Goal: Task Accomplishment & Management: Manage account settings

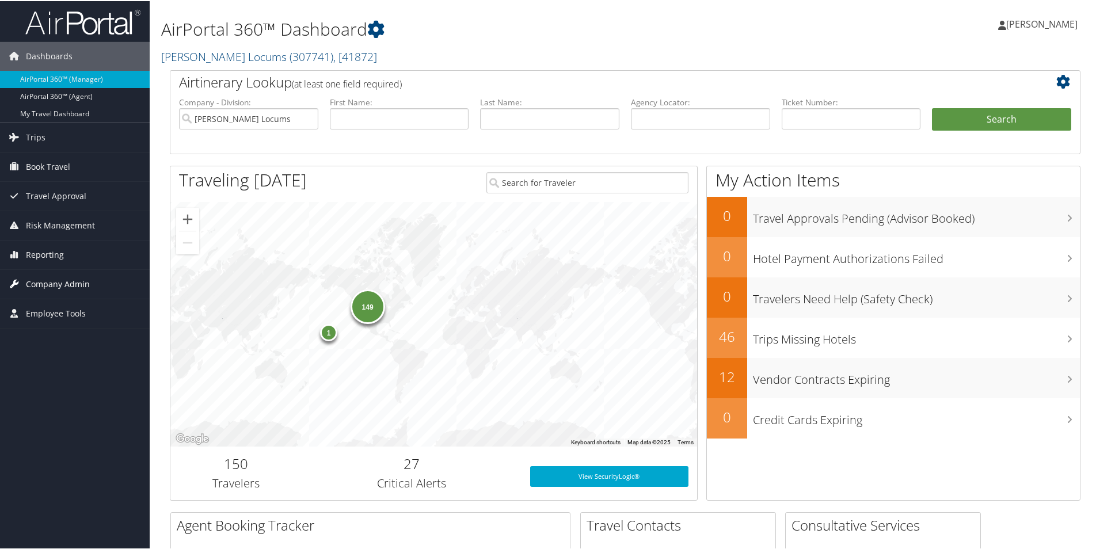
click at [55, 284] on span "Company Admin" at bounding box center [58, 283] width 64 height 29
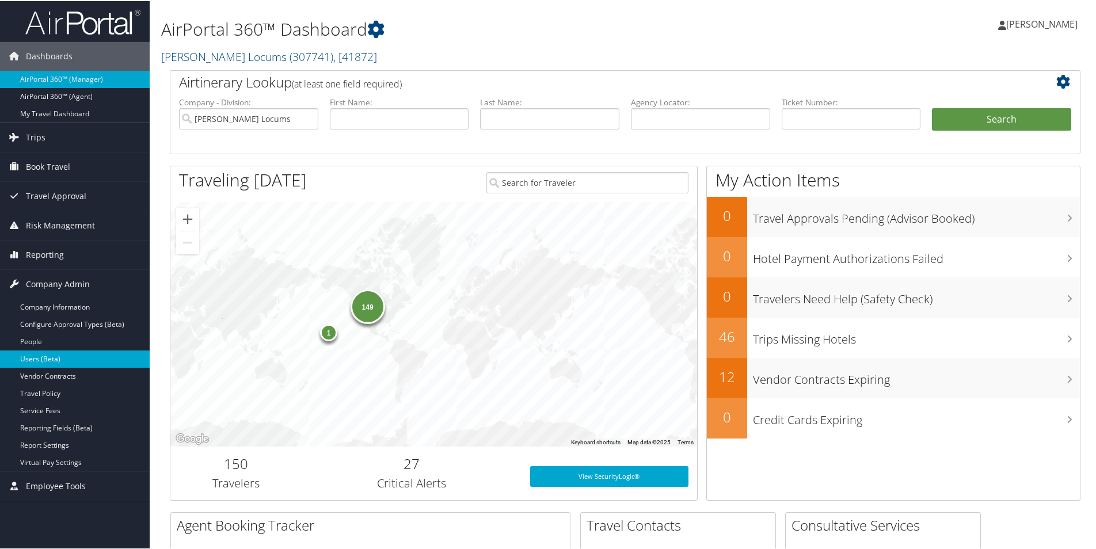
click at [48, 359] on link "Users (Beta)" at bounding box center [75, 357] width 150 height 17
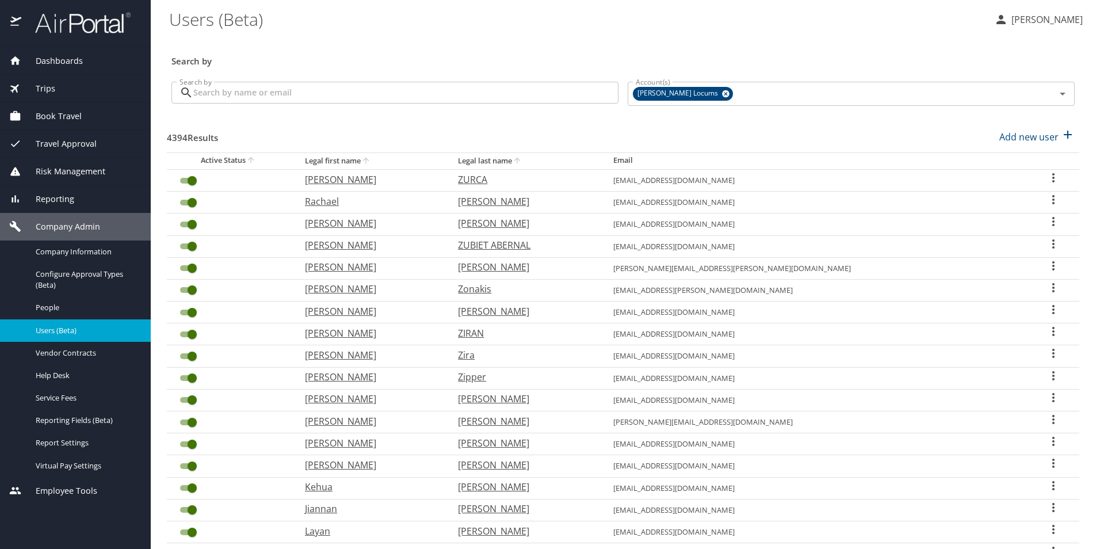
click at [315, 90] on input "Search by" at bounding box center [405, 93] width 425 height 22
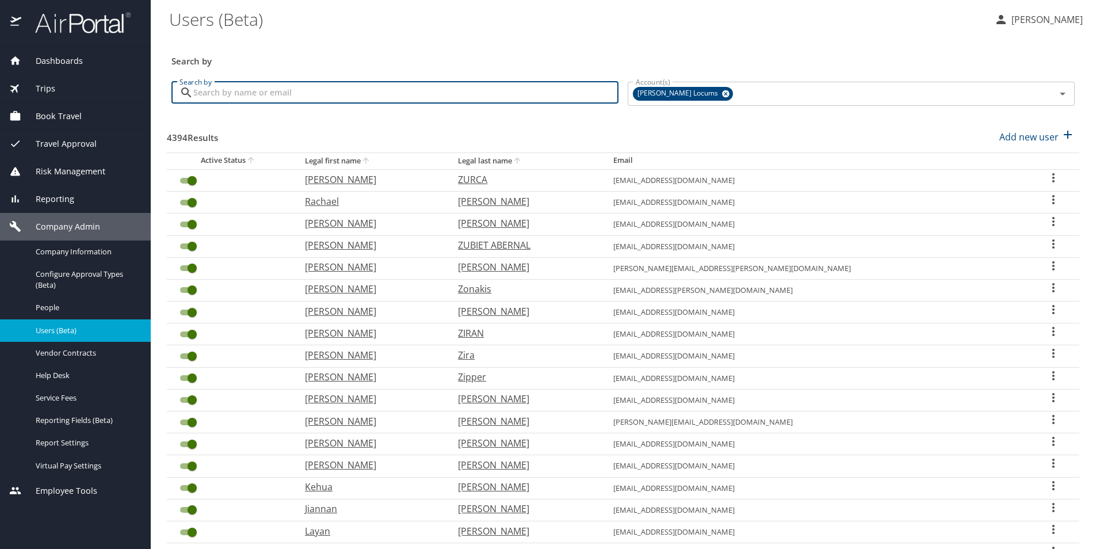
paste input "drmarisoltrejos@gmail.com"
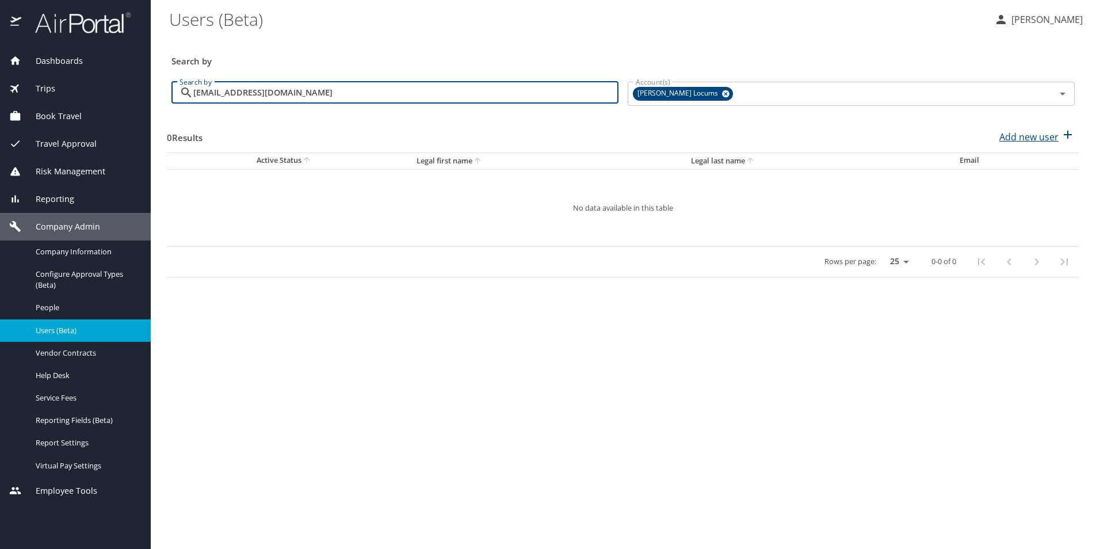
type input "drmarisoltrejos@gmail.com"
click at [1045, 136] on p "Add new user" at bounding box center [1028, 137] width 59 height 14
select select "US"
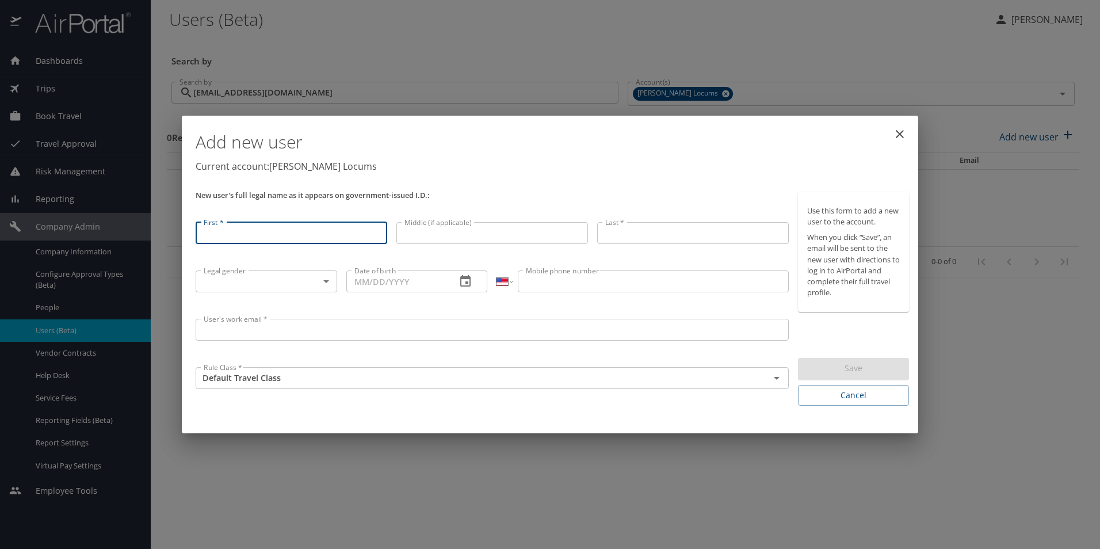
click at [283, 231] on input "First *" at bounding box center [292, 233] width 192 height 22
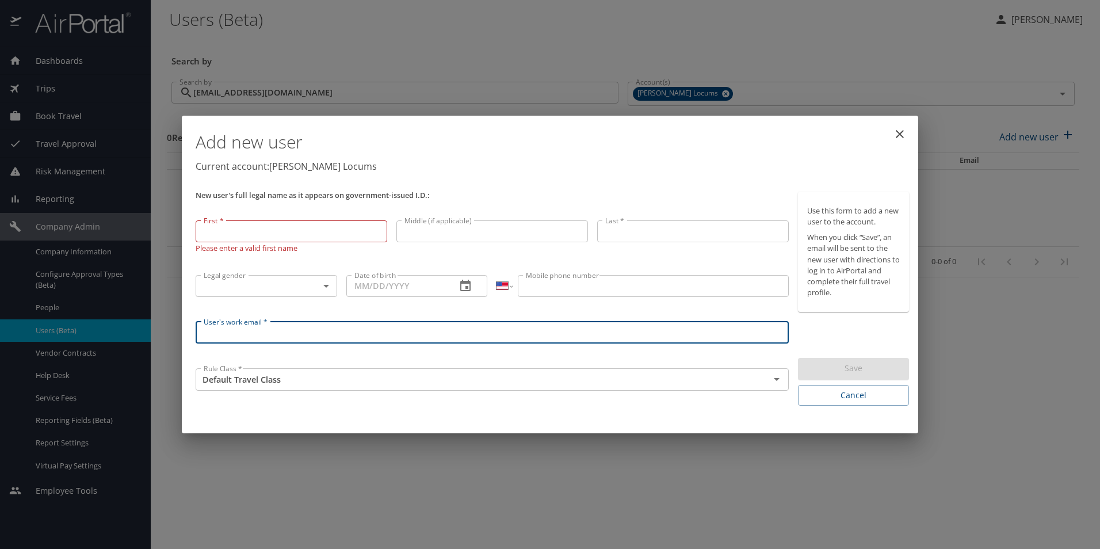
click at [549, 326] on input "User's work email *" at bounding box center [492, 333] width 593 height 22
paste input "drmarisoltrejos@gmail.com"
type input "drmarisoltrejos@gmail.com"
click at [287, 237] on input "First *" at bounding box center [292, 231] width 192 height 22
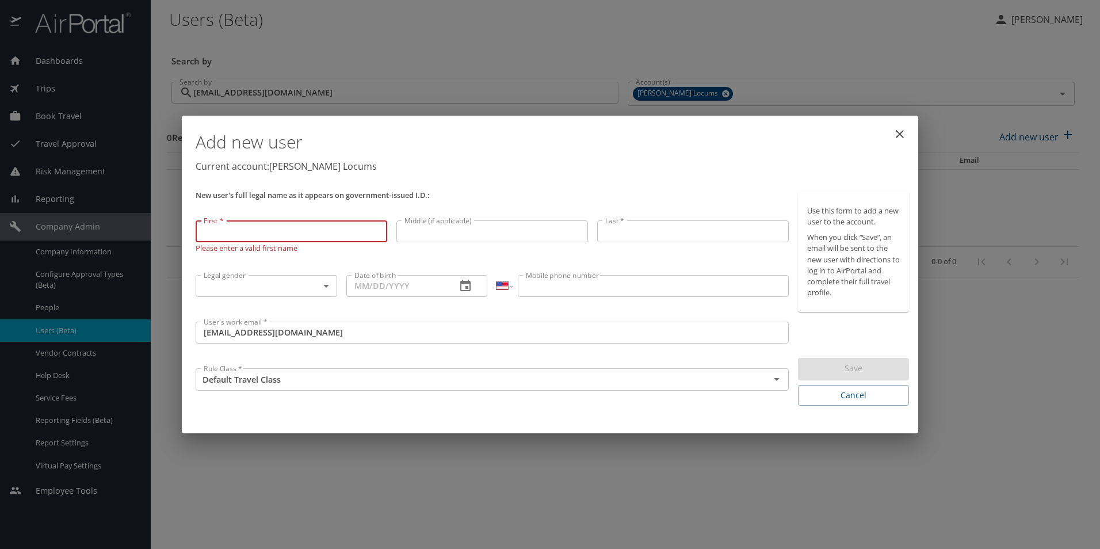
paste input "Marisol"
type input "Marisol"
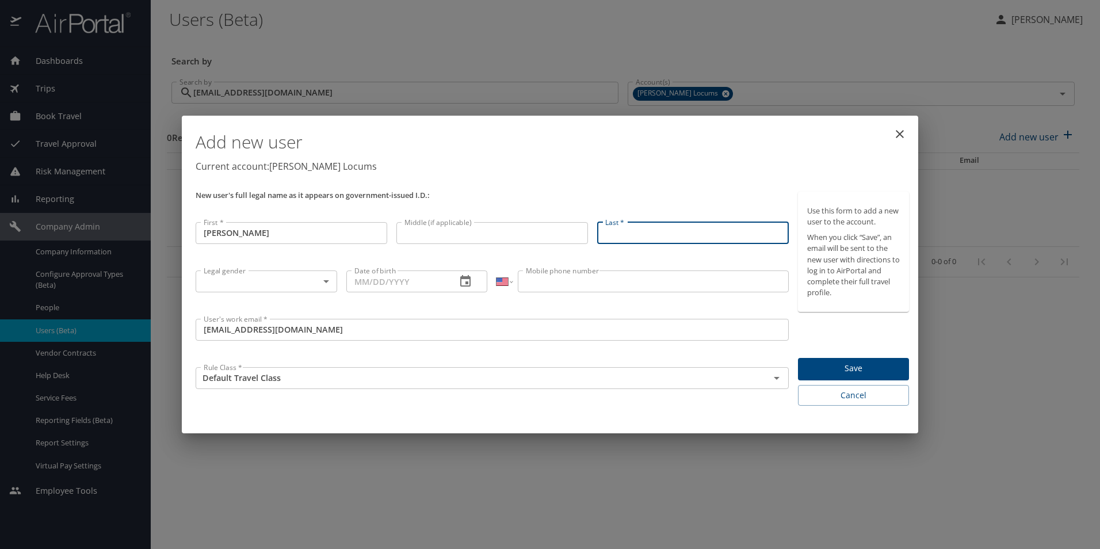
click at [629, 233] on input "Last *" at bounding box center [693, 233] width 192 height 22
paste input "Trejos"
type input "Trejos"
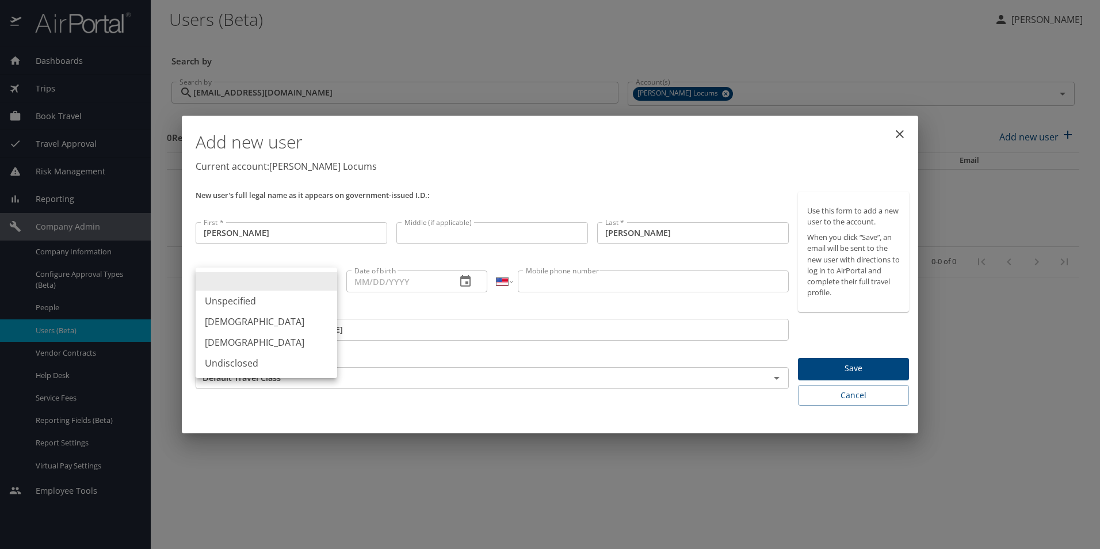
click at [255, 286] on body "Dashboards AirPortal 360™ Manager My Travel Dashboard Trips Airtinerary® Lookup…" at bounding box center [550, 274] width 1100 height 549
click at [234, 339] on li "Female" at bounding box center [267, 342] width 142 height 21
type input "Female"
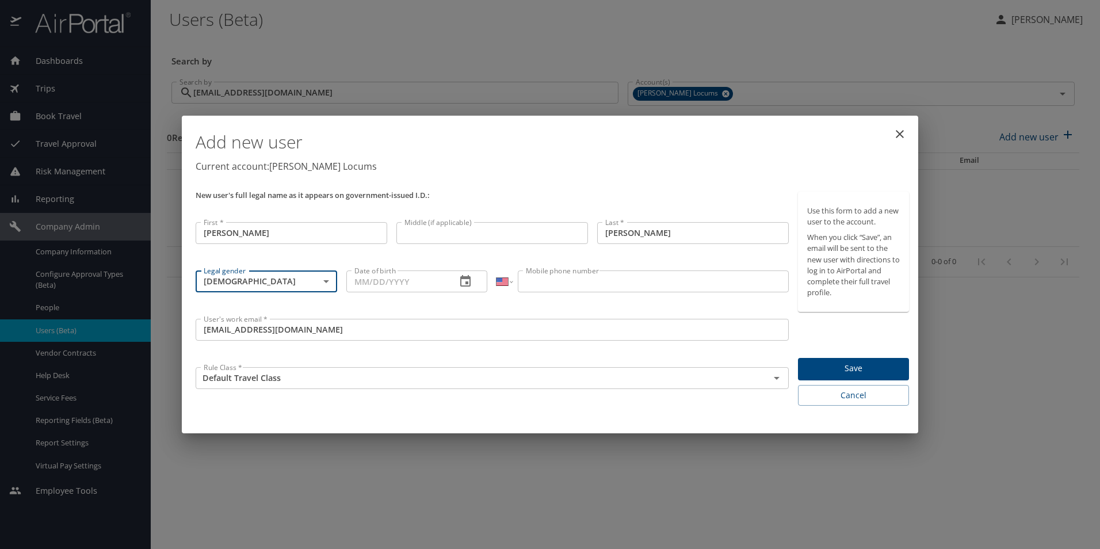
click at [401, 288] on input "Date of birth" at bounding box center [396, 281] width 101 height 22
paste input "12/29/1984"
type input "12/29/1984"
click at [598, 273] on input "Mobile phone number" at bounding box center [653, 281] width 270 height 22
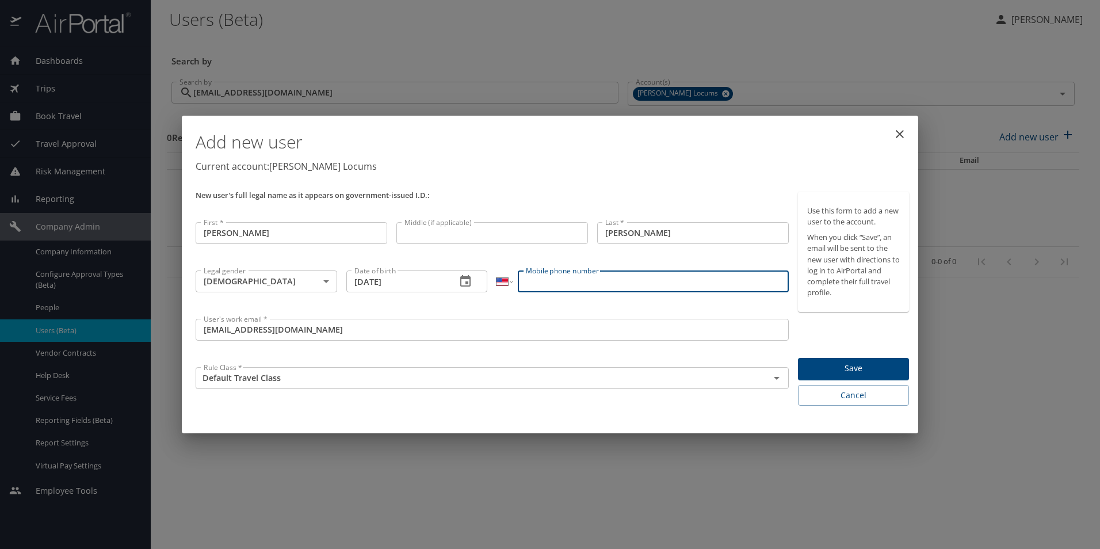
paste input "(252) 412-8122"
type input "(252) 412-8122"
click at [845, 375] on span "Save" at bounding box center [853, 368] width 93 height 14
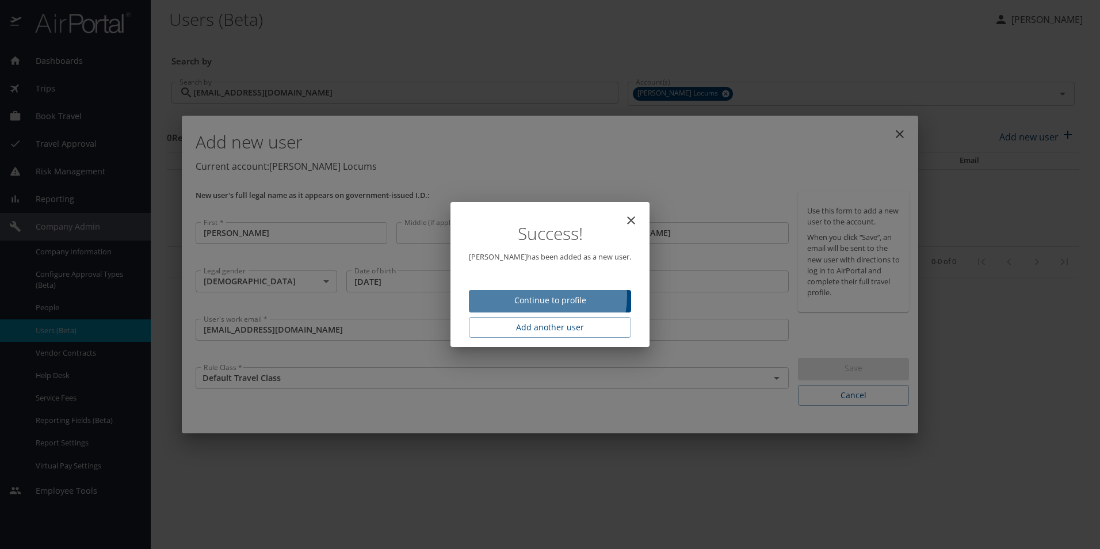
click at [540, 296] on span "Continue to profile" at bounding box center [550, 300] width 144 height 14
select select "US"
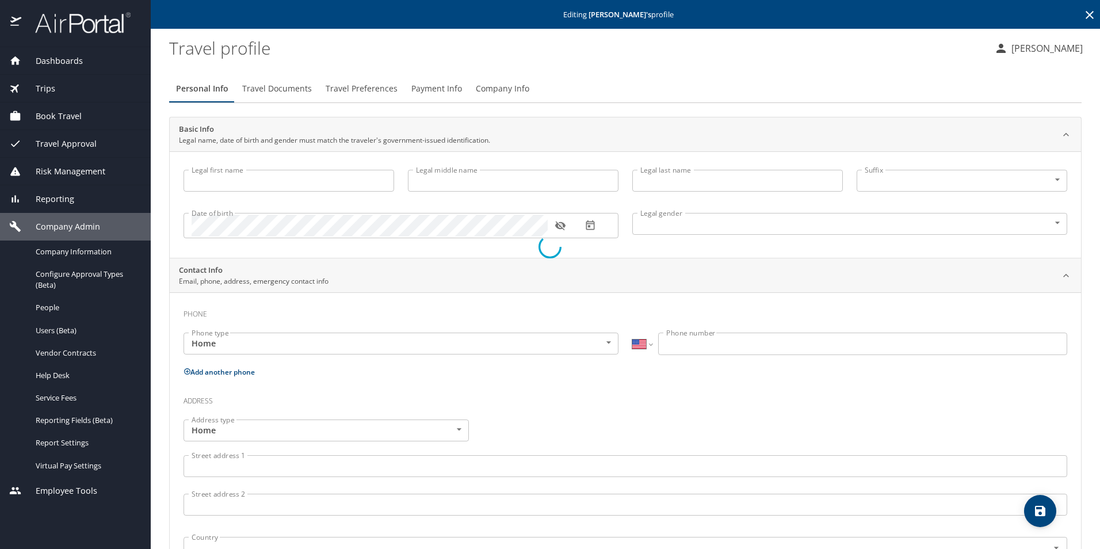
type input "Marisol"
type input "Trejos"
type input "Female"
select select "US"
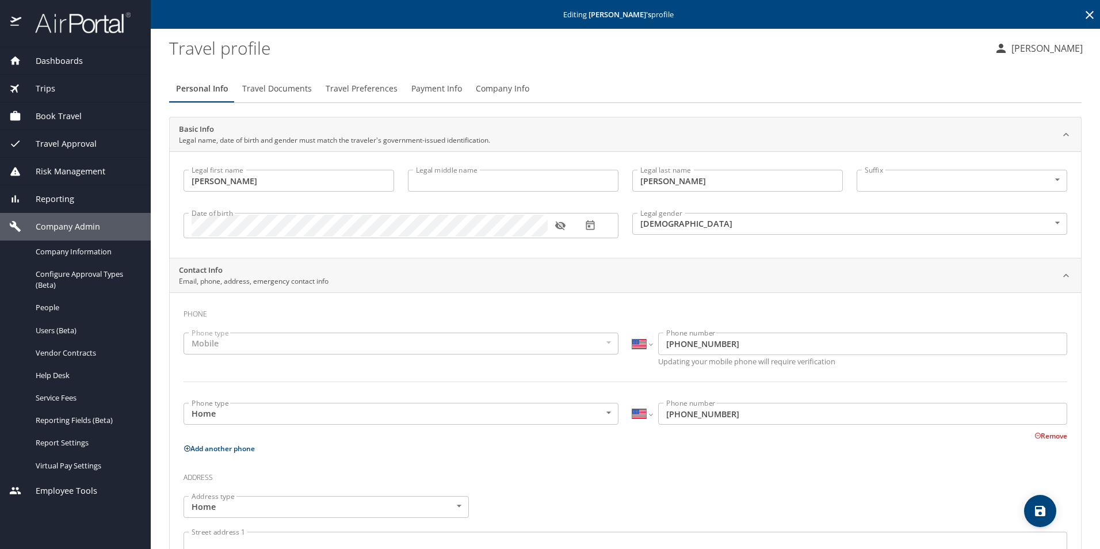
click at [357, 87] on span "Travel Preferences" at bounding box center [362, 89] width 72 height 14
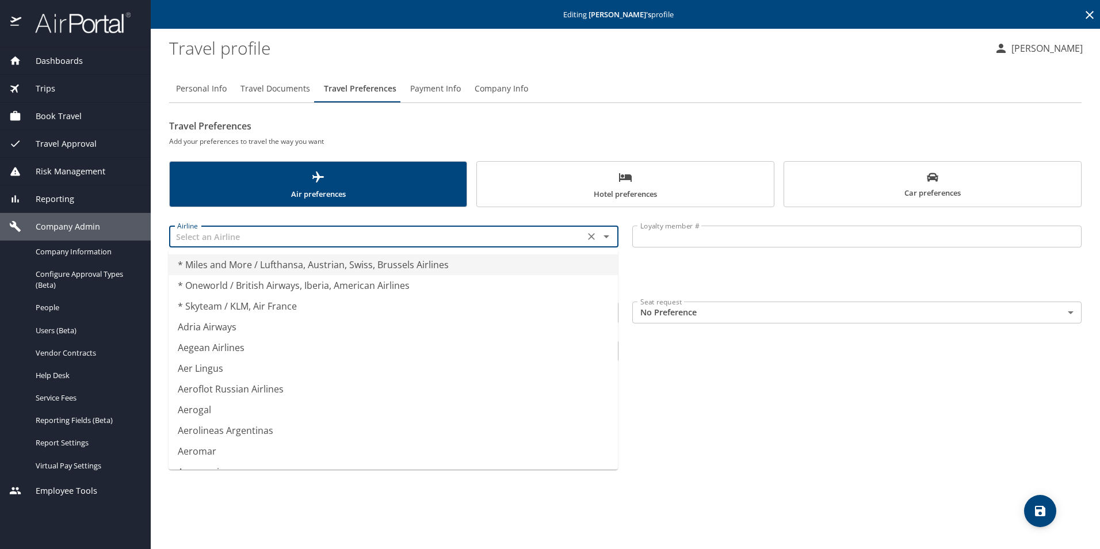
click at [250, 235] on input "text" at bounding box center [377, 236] width 409 height 15
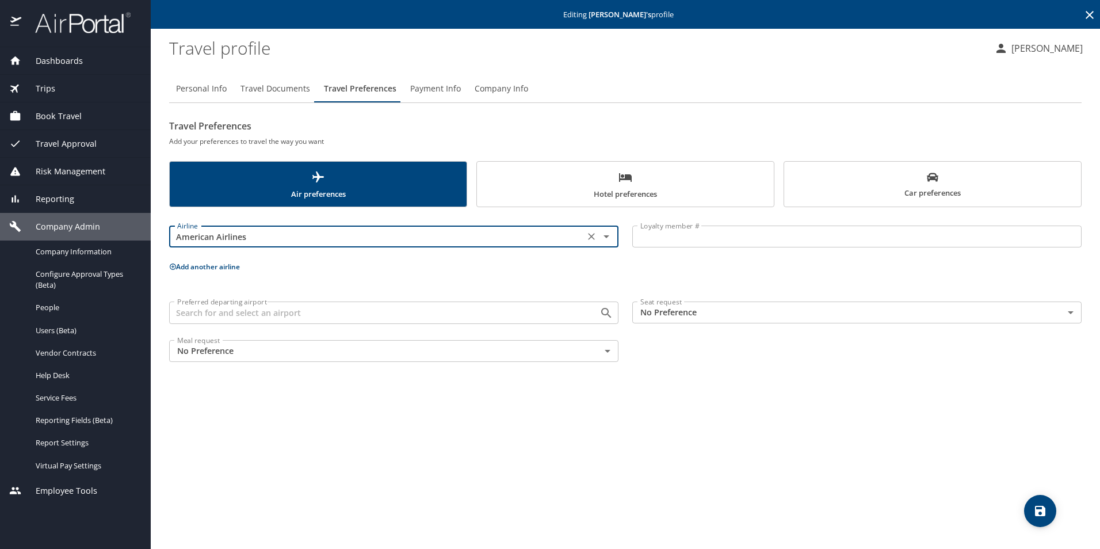
type input "American Airlines"
click at [683, 232] on input "Loyalty member #" at bounding box center [856, 237] width 449 height 22
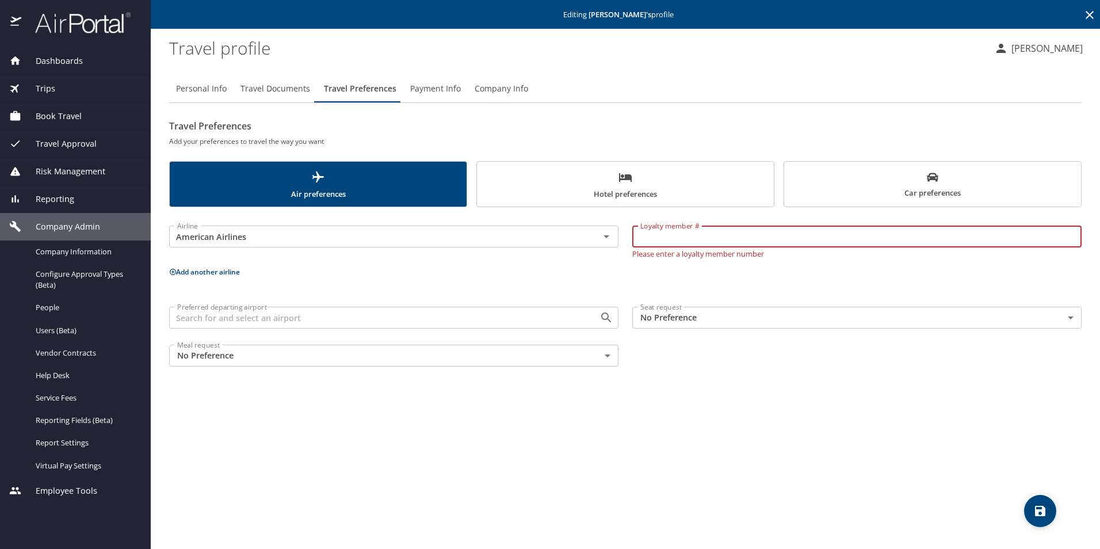
click at [663, 242] on input "Loyalty member #" at bounding box center [856, 237] width 449 height 22
paste input "42MF3J6"
type input "42MF3J6"
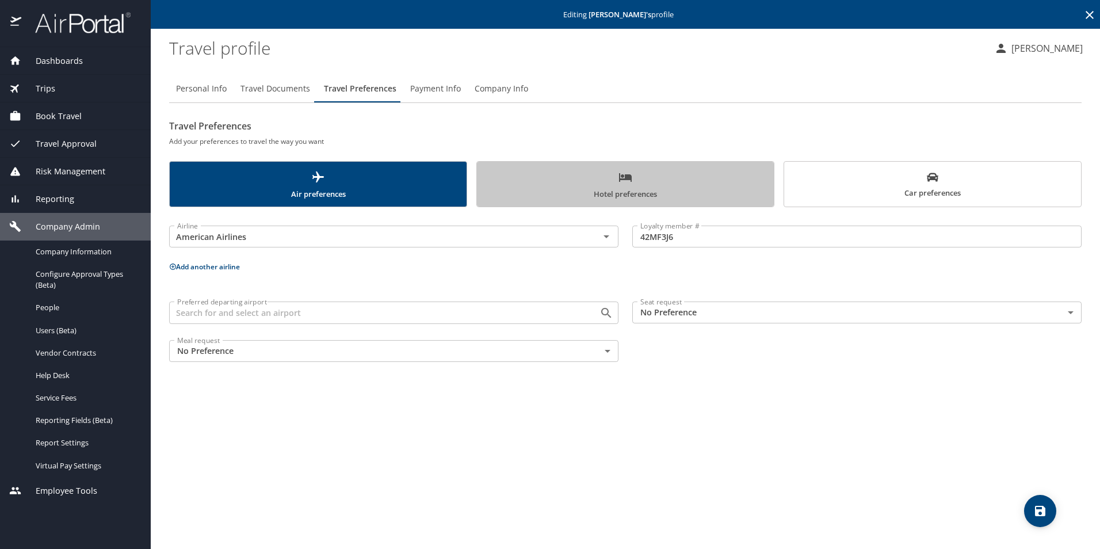
click at [611, 179] on span "Hotel preferences" at bounding box center [625, 185] width 283 height 30
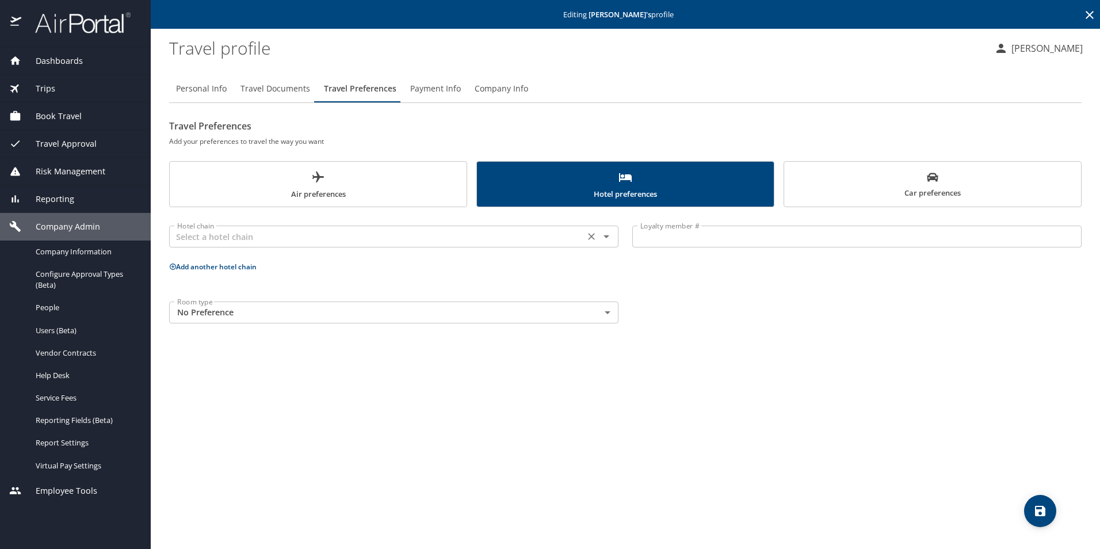
click at [320, 241] on input "text" at bounding box center [377, 236] width 409 height 15
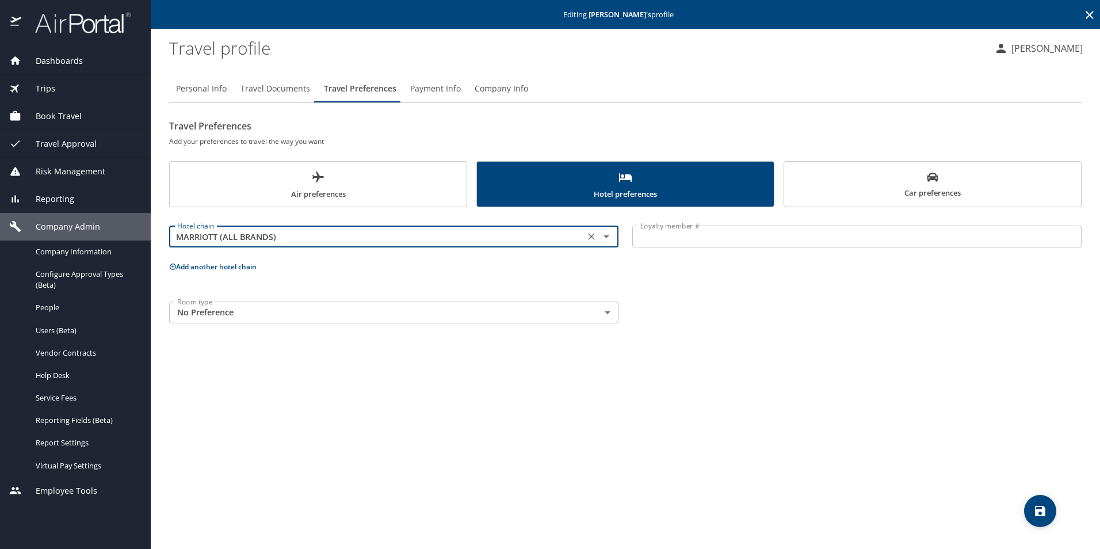
type input "MARRIOTT (ALL BRANDS)"
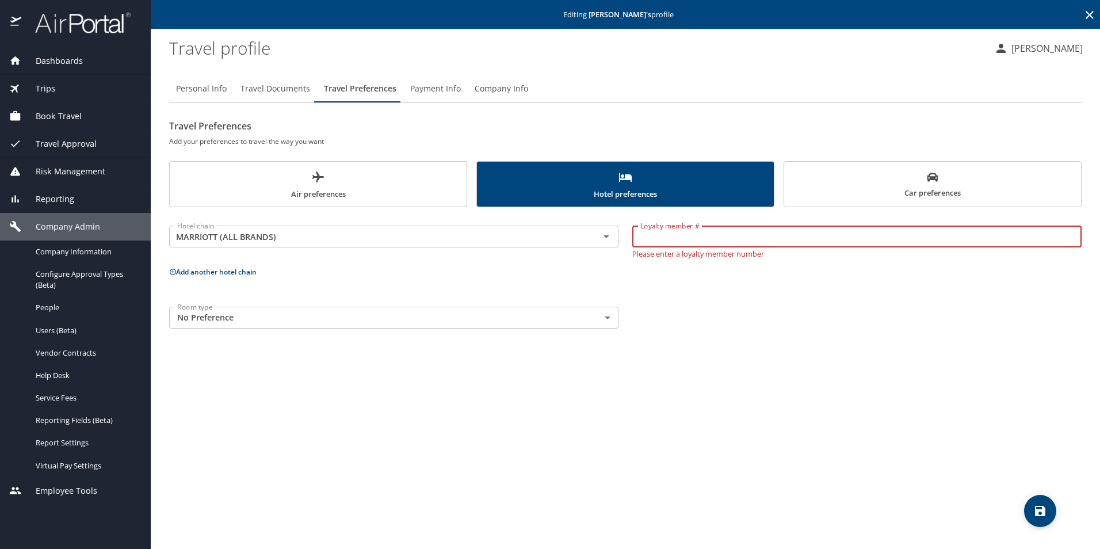
click at [662, 235] on input "Loyalty member #" at bounding box center [856, 237] width 449 height 22
paste input "730614334"
type input "730614334"
click at [318, 270] on p "Add another hotel chain" at bounding box center [625, 272] width 913 height 14
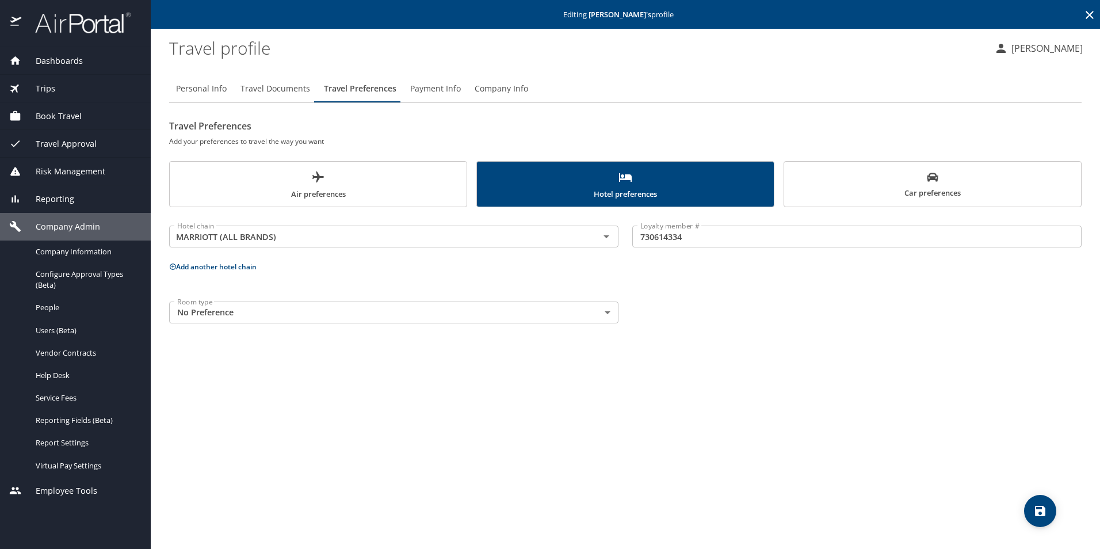
click at [178, 265] on button "Add another hotel chain" at bounding box center [212, 267] width 87 height 10
click at [235, 304] on input "text" at bounding box center [377, 310] width 409 height 15
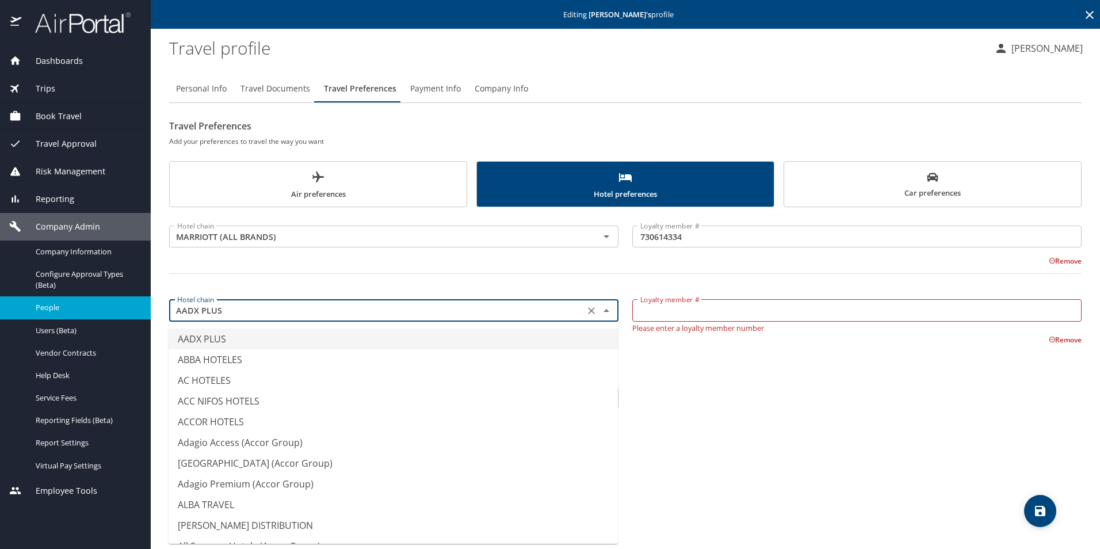
drag, startPoint x: 247, startPoint y: 313, endPoint x: 121, endPoint y: 310, distance: 126.6
click at [121, 310] on div "Dashboards AirPortal 360™ Manager My Travel Dashboard Trips Airtinerary® Lookup…" at bounding box center [550, 274] width 1100 height 549
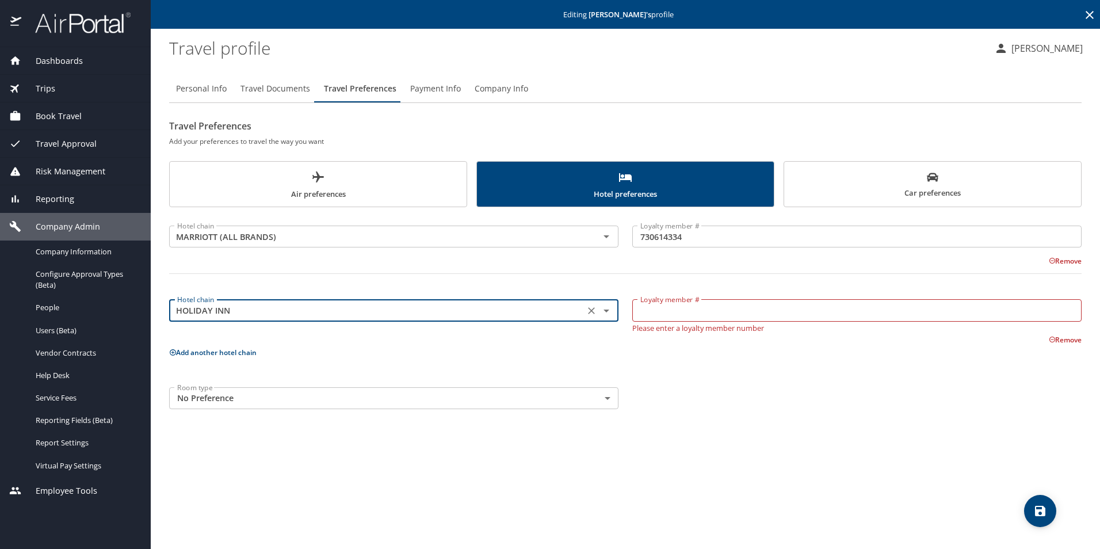
type input "HOLIDAY INN"
click at [702, 322] on p "Please enter a loyalty member number" at bounding box center [856, 327] width 449 height 10
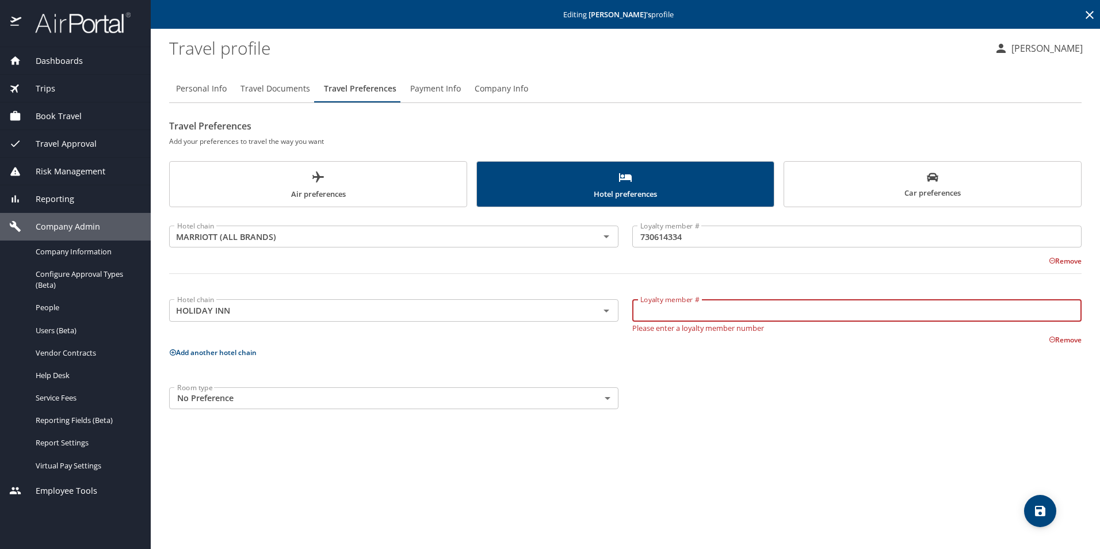
click at [695, 312] on input "Loyalty member #" at bounding box center [856, 310] width 449 height 22
paste input "318658167"
type input "318658167"
click at [1040, 506] on icon "save" at bounding box center [1040, 511] width 10 height 10
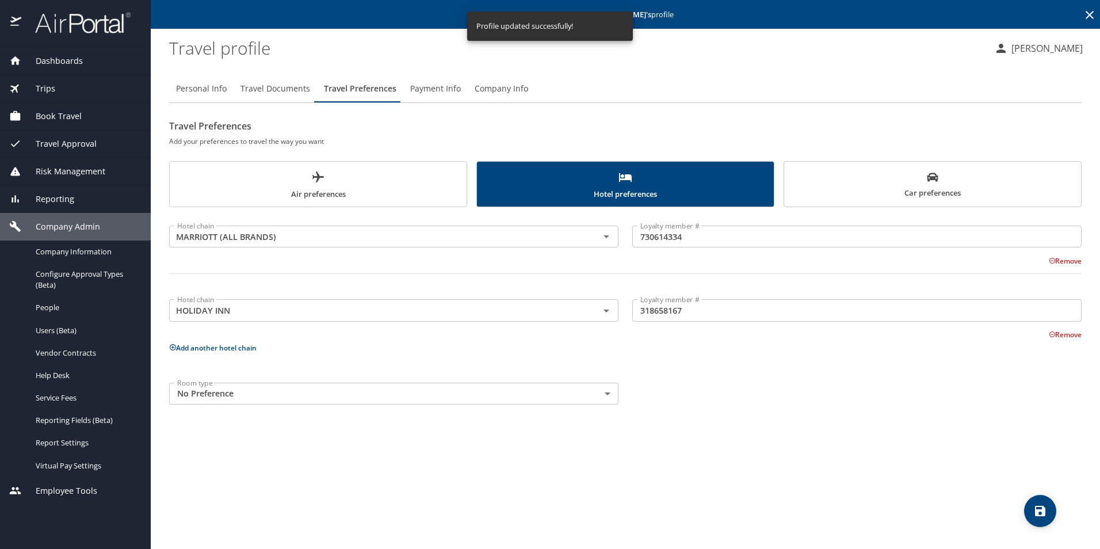
click at [272, 86] on span "Travel Documents" at bounding box center [276, 89] width 70 height 14
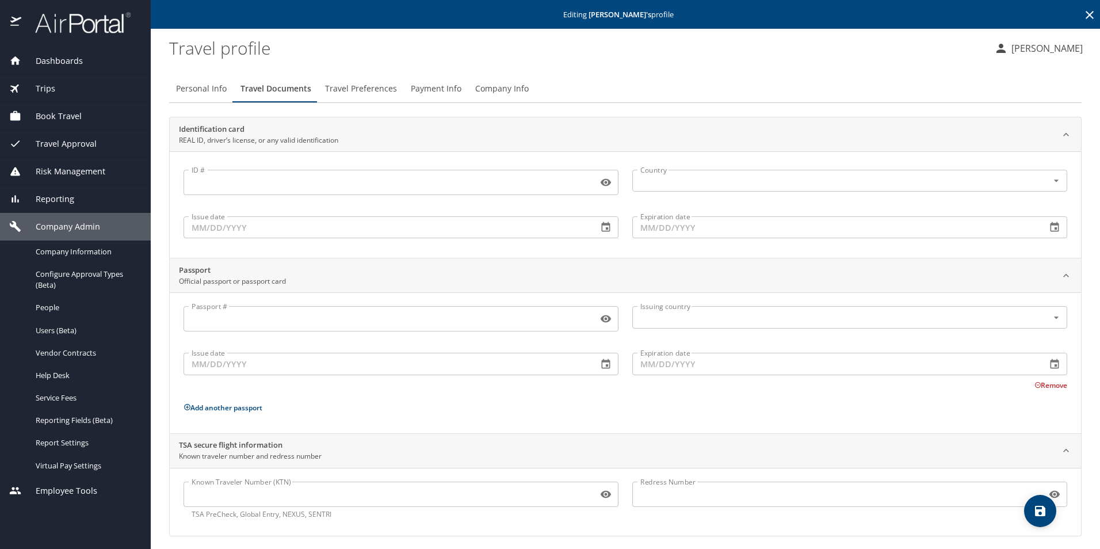
click at [370, 87] on span "Travel Preferences" at bounding box center [361, 89] width 72 height 14
